Goal: Task Accomplishment & Management: Use online tool/utility

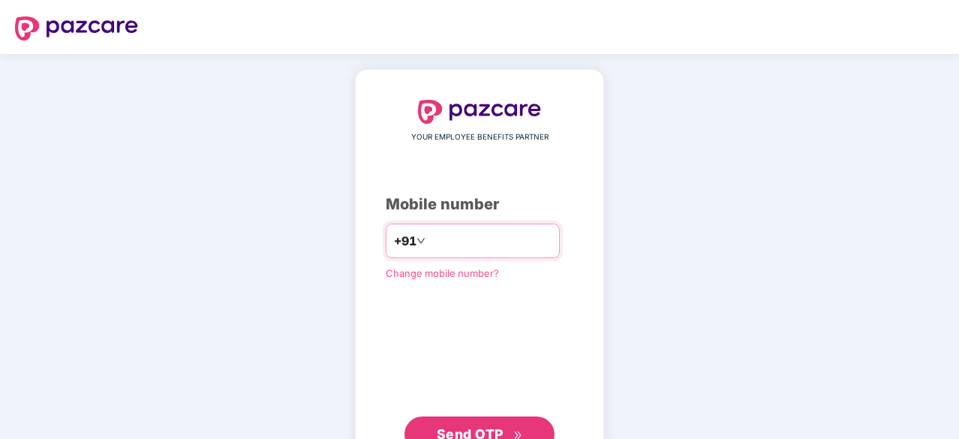
click at [428, 240] on input "number" at bounding box center [489, 241] width 123 height 24
type input "**********"
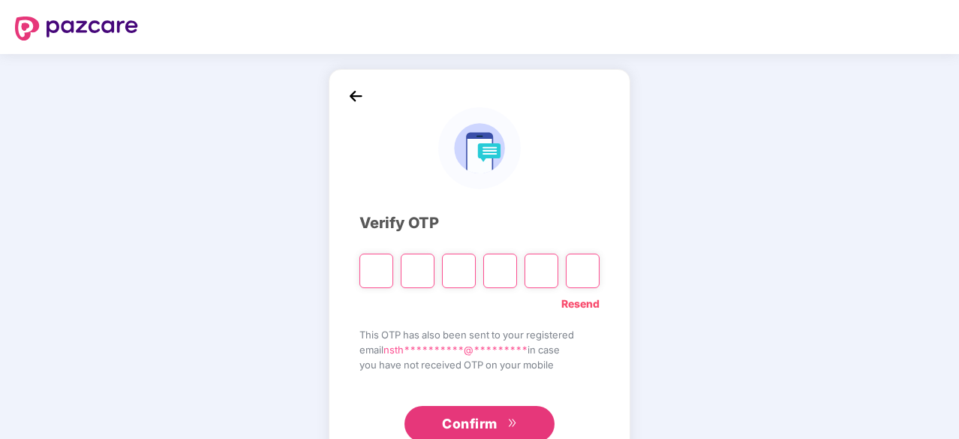
type input "*"
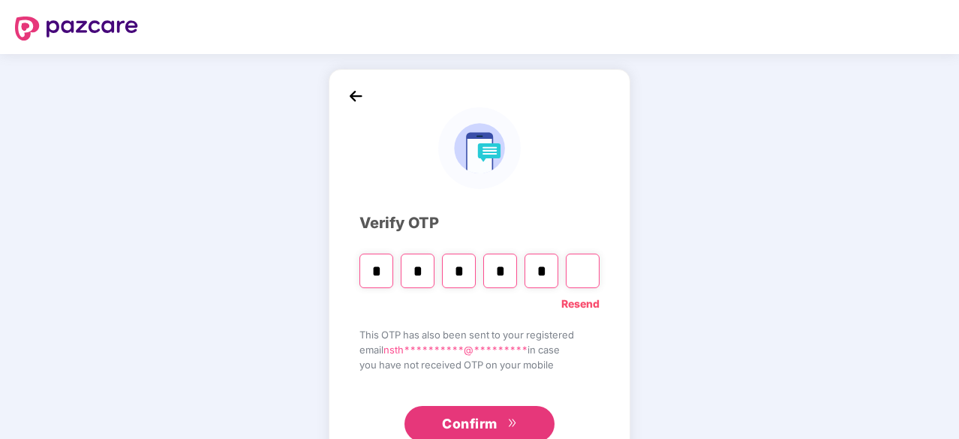
type input "*"
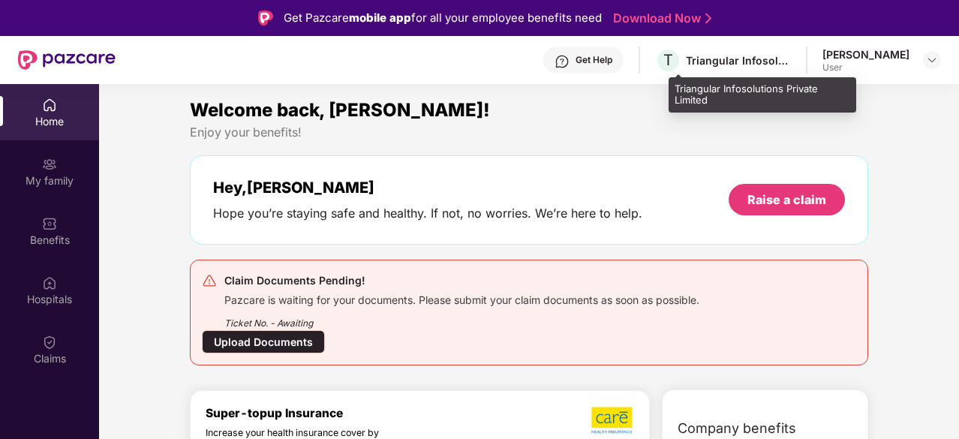
click at [771, 59] on div "Triangular Infosolutions Private Limited" at bounding box center [738, 60] width 105 height 14
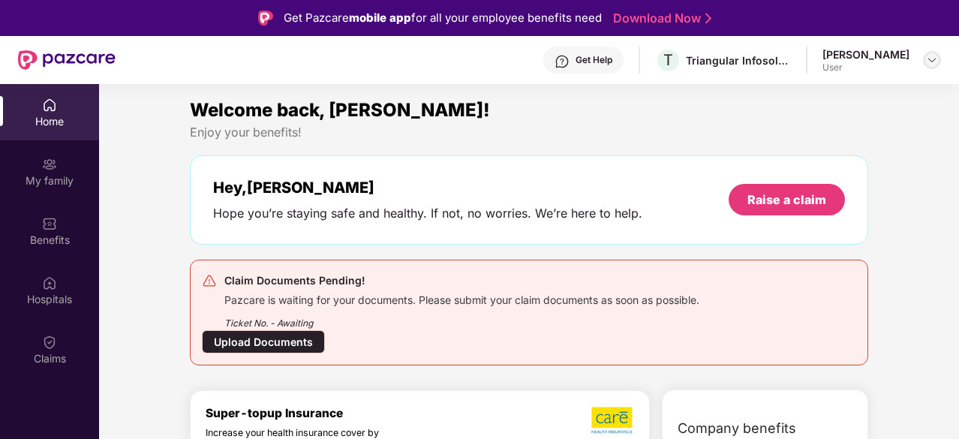
click at [934, 64] on img at bounding box center [932, 60] width 12 height 12
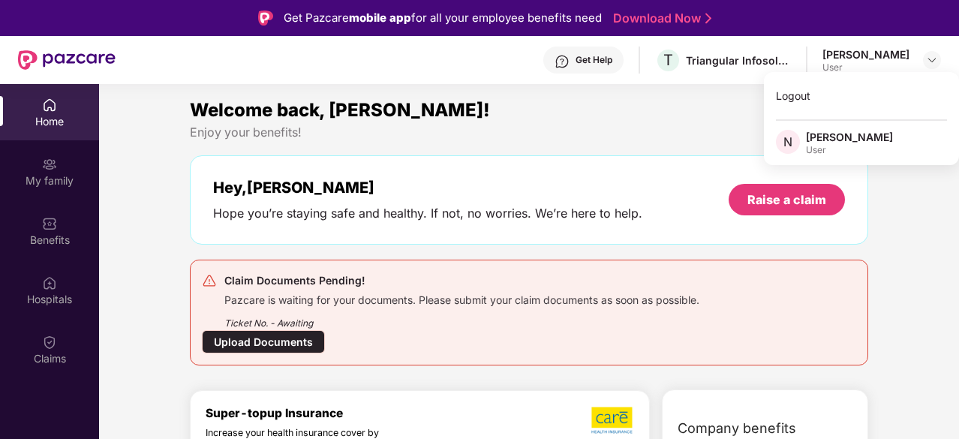
click at [690, 83] on div "Get Help T Triangular Infosolutions Private Limited [PERSON_NAME] User" at bounding box center [528, 60] width 825 height 48
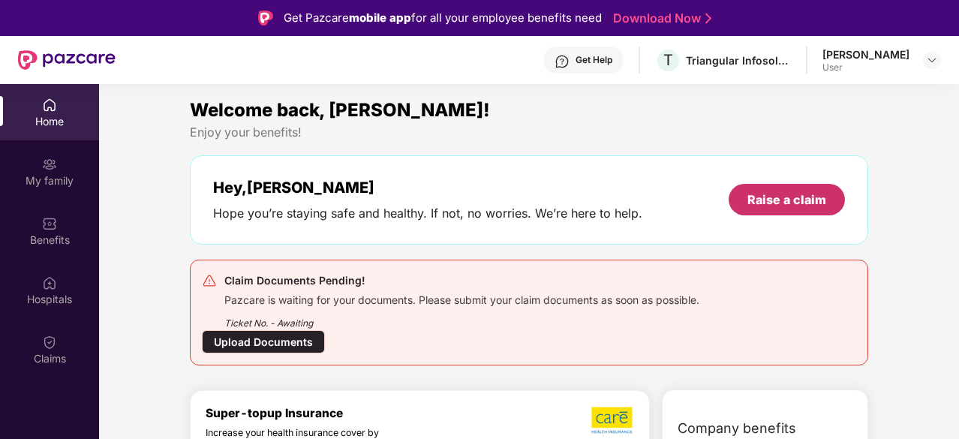
click at [818, 202] on div "Raise a claim" at bounding box center [786, 199] width 79 height 17
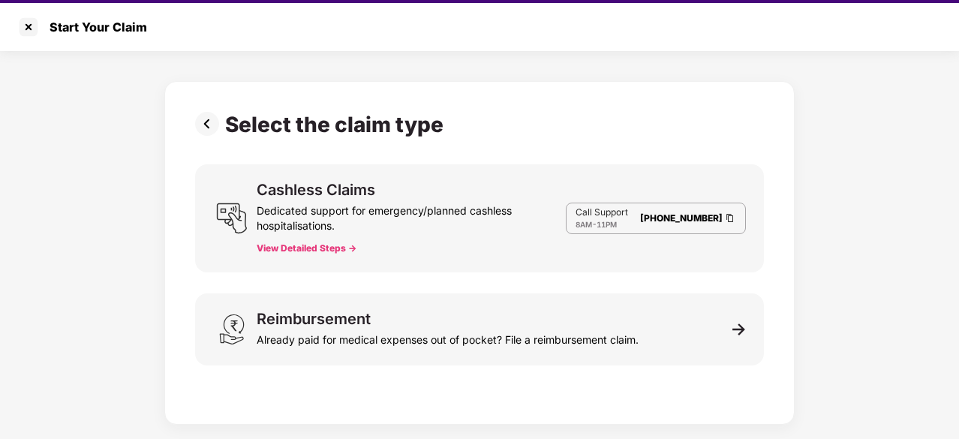
scroll to position [36, 0]
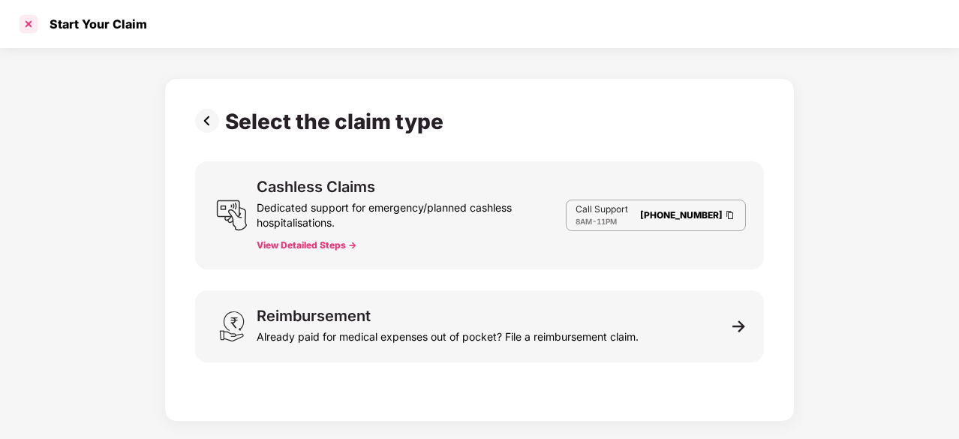
click at [29, 25] on div at bounding box center [29, 24] width 24 height 24
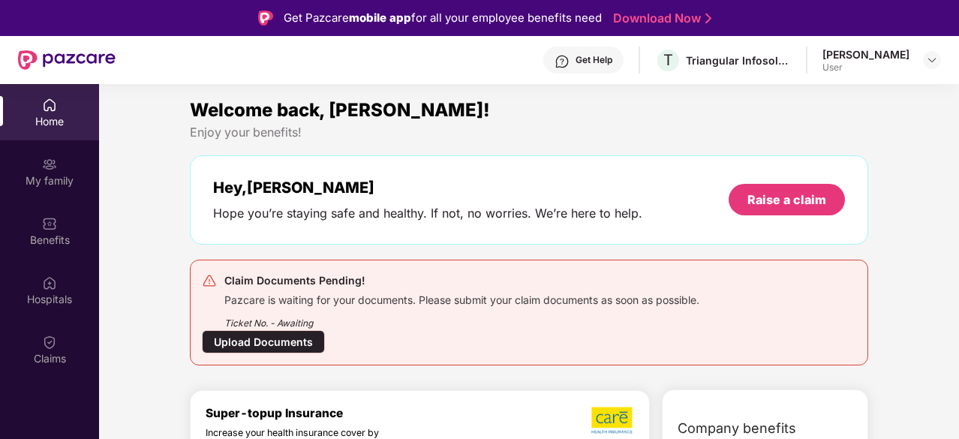
click at [247, 341] on div "Upload Documents" at bounding box center [263, 341] width 123 height 23
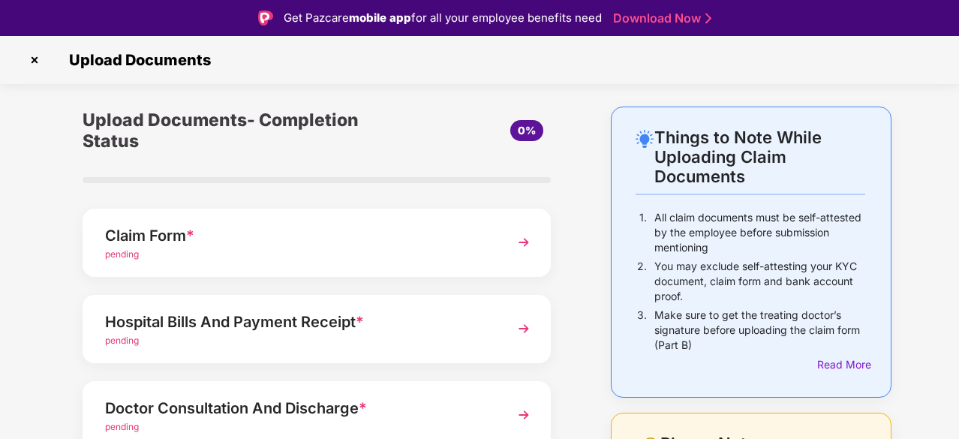
click at [952, 185] on div "Things to Note While Uploading Claim Documents 1. All claim documents must be s…" at bounding box center [479, 414] width 959 height 614
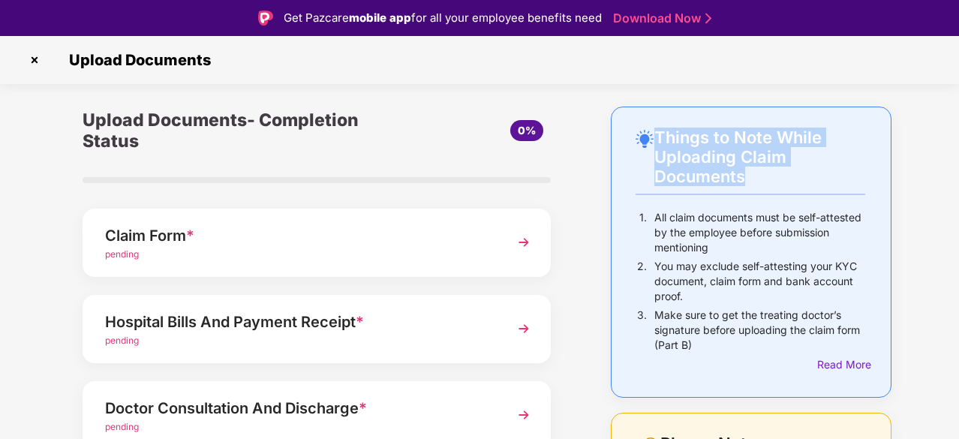
click at [952, 185] on div "Things to Note While Uploading Claim Documents 1. All claim documents must be s…" at bounding box center [479, 414] width 959 height 614
click at [34, 58] on img at bounding box center [35, 60] width 24 height 24
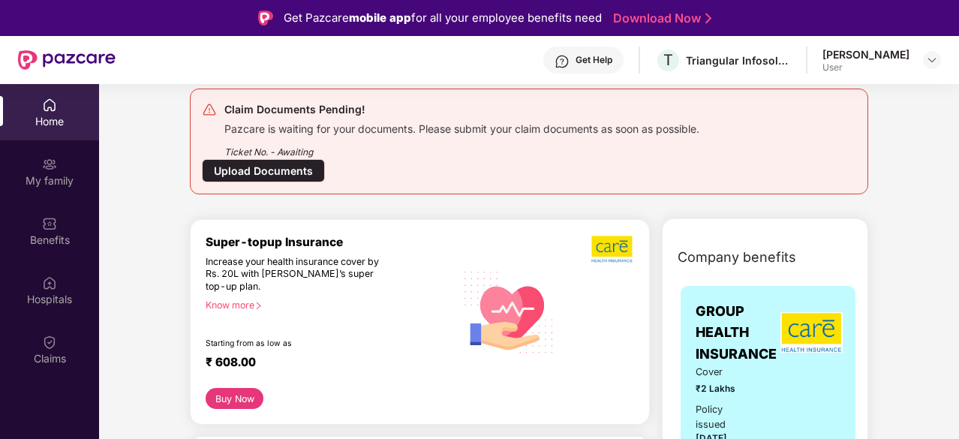
scroll to position [352, 0]
